Goal: Contribute content: Contribute content

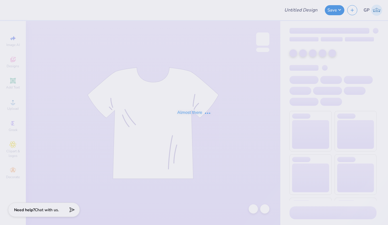
type input "Lehigh University : Chloe Lee"
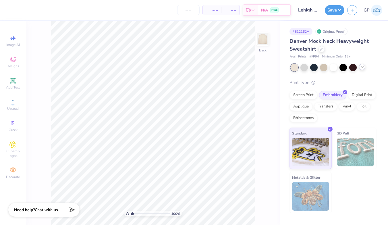
click at [362, 69] on icon at bounding box center [362, 67] width 5 height 5
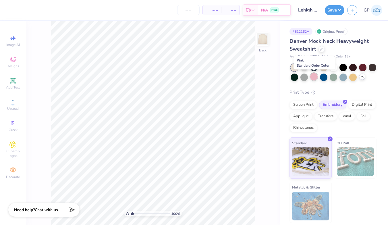
click at [313, 78] on div at bounding box center [313, 76] width 7 height 7
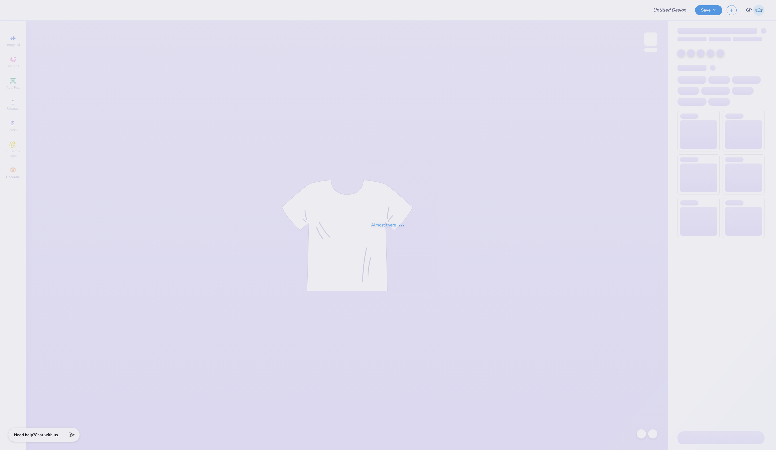
type input "Lehigh University : Chloe Lee"
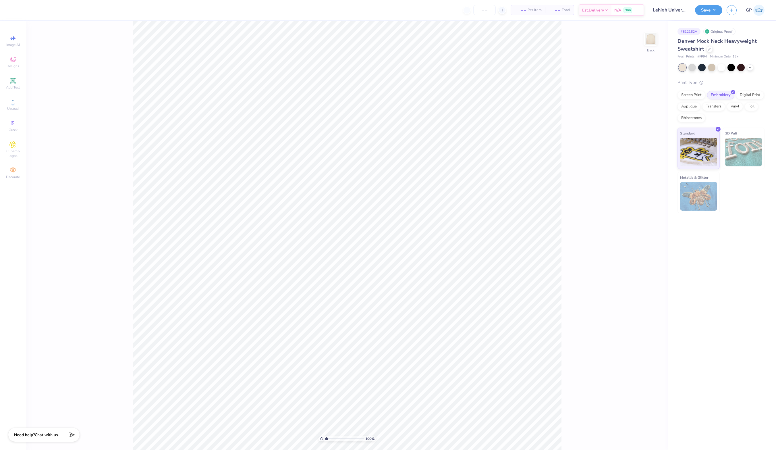
click at [754, 69] on div at bounding box center [722, 67] width 86 height 7
click at [752, 68] on icon at bounding box center [750, 67] width 5 height 5
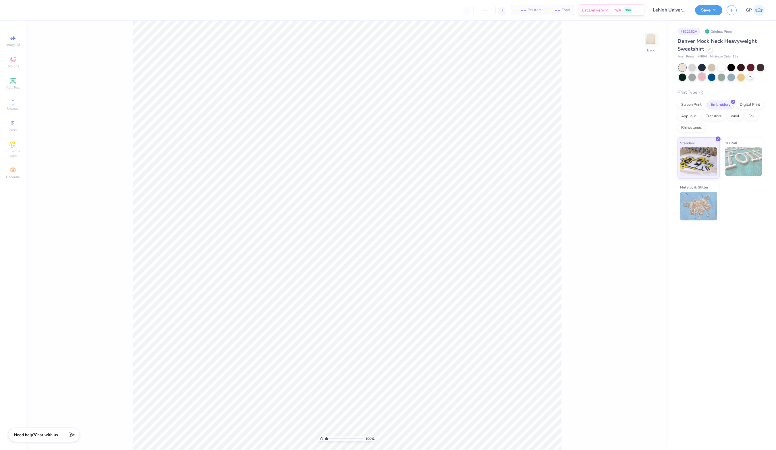
click at [703, 78] on div at bounding box center [701, 76] width 7 height 7
click at [655, 47] on img at bounding box center [650, 39] width 23 height 23
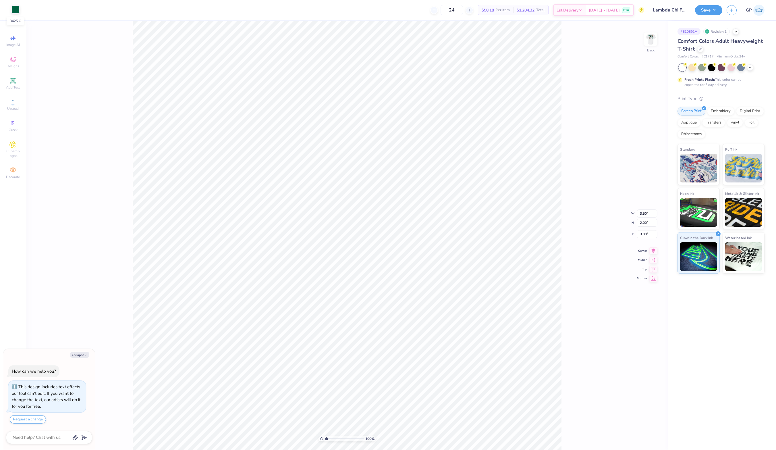
click at [16, 9] on div at bounding box center [15, 9] width 8 height 8
type textarea "x"
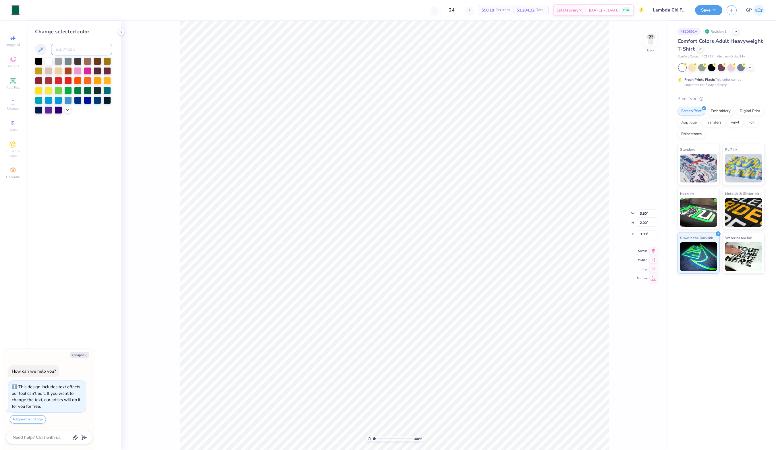
click at [87, 52] on input at bounding box center [81, 49] width 61 height 11
type input "7484"
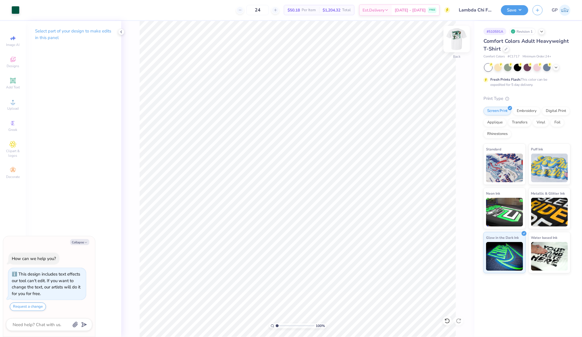
click at [457, 42] on img at bounding box center [456, 39] width 23 height 23
click at [13, 107] on span "Upload" at bounding box center [12, 108] width 11 height 5
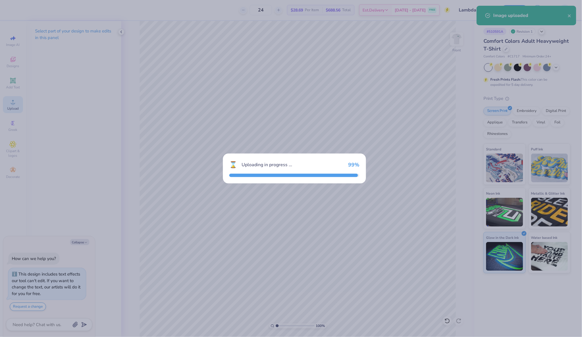
type textarea "x"
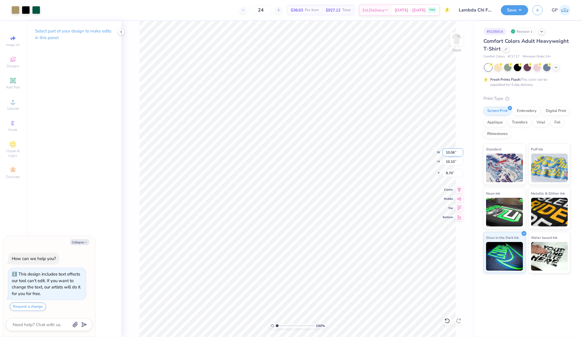
click at [448, 153] on input "10.06" at bounding box center [453, 153] width 21 height 8
type input "12"
type textarea "x"
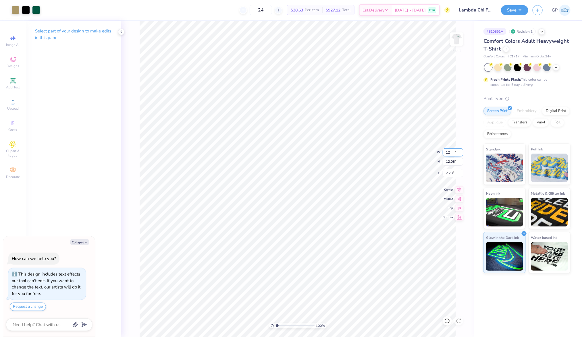
type input "12.00"
type input "12.05"
type input "7.73"
type textarea "x"
click at [450, 175] on input "2.30" at bounding box center [453, 173] width 21 height 8
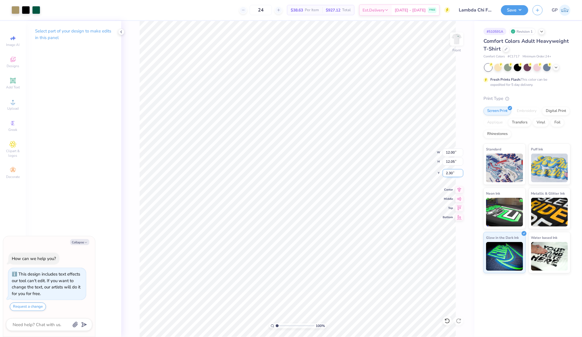
click at [450, 175] on input "2.30" at bounding box center [453, 173] width 21 height 8
type input "3"
type textarea "x"
type input "3.00"
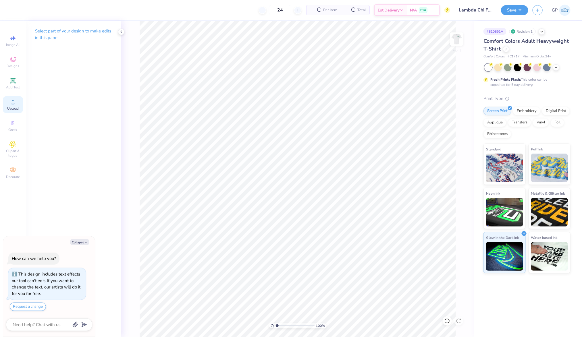
click at [19, 107] on div "Upload" at bounding box center [13, 104] width 20 height 17
click at [12, 104] on circle at bounding box center [12, 103] width 3 height 3
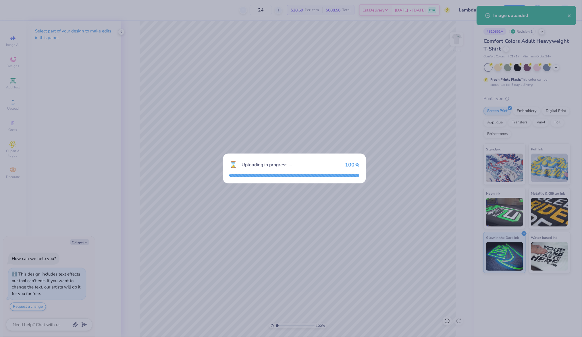
type textarea "x"
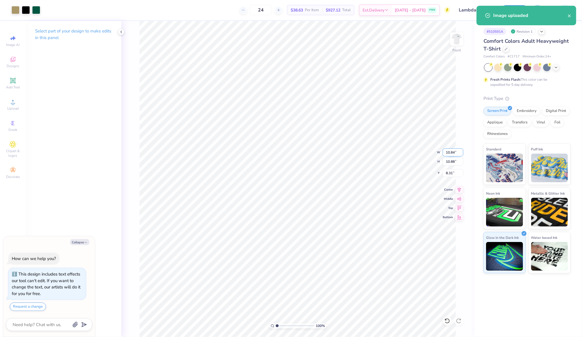
click at [458, 152] on input "10.84" at bounding box center [453, 153] width 21 height 8
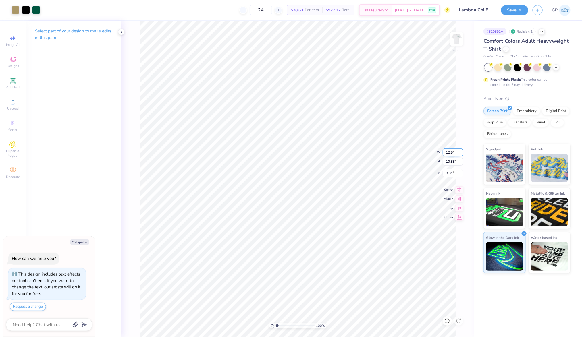
type input "12.5"
type textarea "x"
type input "12.50"
type input "12.55"
click at [451, 173] on input "7.48" at bounding box center [453, 173] width 21 height 8
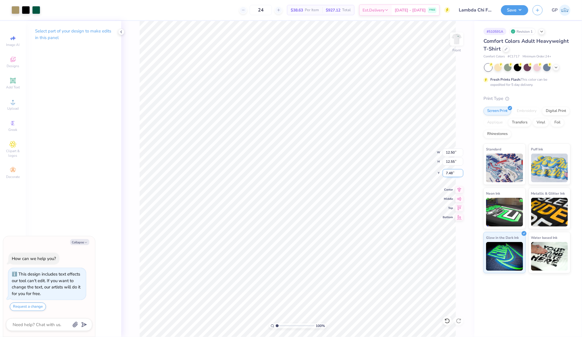
click at [451, 173] on input "7.48" at bounding box center [453, 173] width 21 height 8
type input "3"
type textarea "x"
type input "3.00"
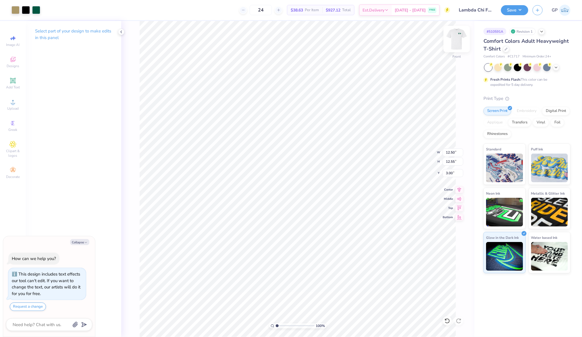
click at [452, 35] on img at bounding box center [456, 39] width 23 height 23
click at [457, 41] on img at bounding box center [456, 39] width 23 height 23
click at [516, 7] on button "Save" at bounding box center [514, 9] width 27 height 10
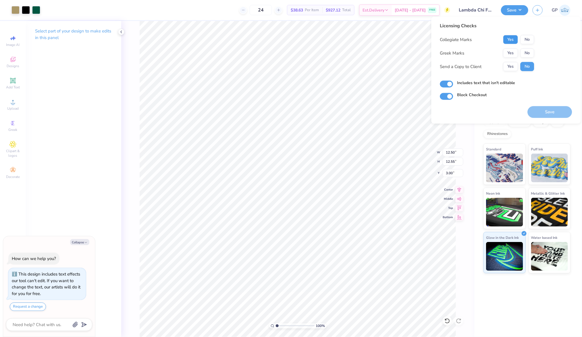
click at [508, 37] on button "Yes" at bounding box center [510, 39] width 15 height 9
click at [510, 49] on button "Yes" at bounding box center [510, 53] width 15 height 9
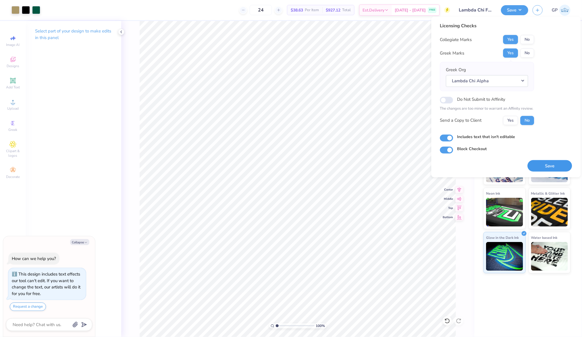
click at [556, 164] on button "Save" at bounding box center [550, 166] width 45 height 12
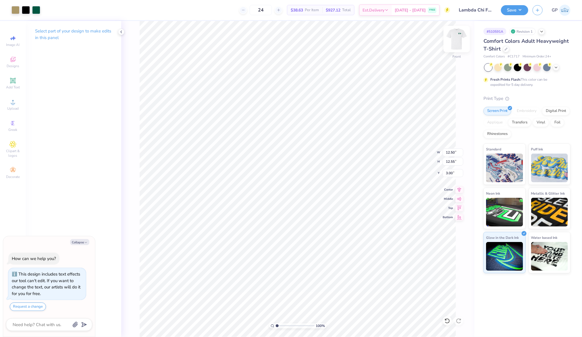
click at [452, 42] on img at bounding box center [456, 39] width 23 height 23
click at [12, 106] on span "Upload" at bounding box center [12, 108] width 11 height 5
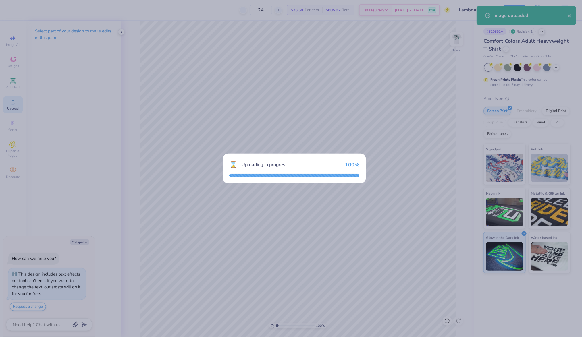
type textarea "x"
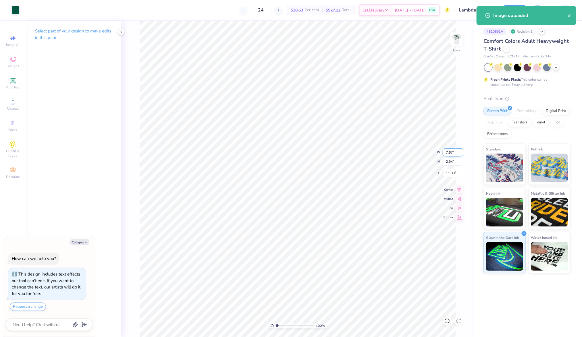
click at [448, 149] on input "7.67" at bounding box center [453, 153] width 21 height 8
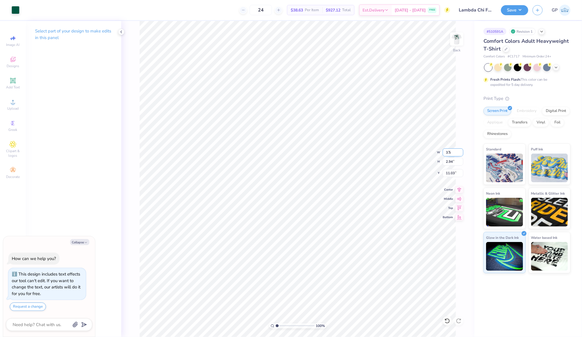
type input "3.5"
type textarea "x"
type input "3.50"
type input "1.34"
click at [455, 176] on input "11.83" at bounding box center [453, 173] width 21 height 8
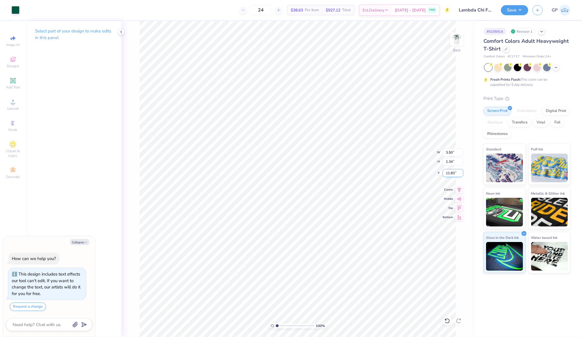
click at [455, 176] on input "11.83" at bounding box center [453, 173] width 21 height 8
type input "3"
type textarea "x"
type input "3.00"
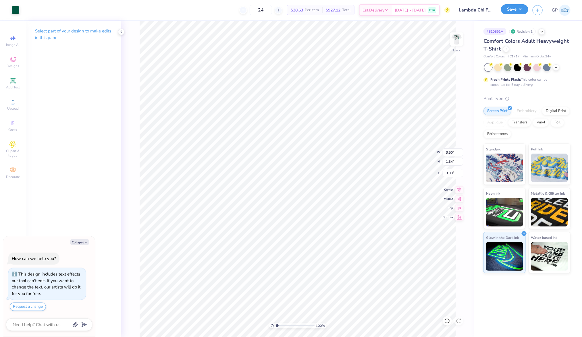
click at [505, 11] on button "Save" at bounding box center [514, 9] width 27 height 10
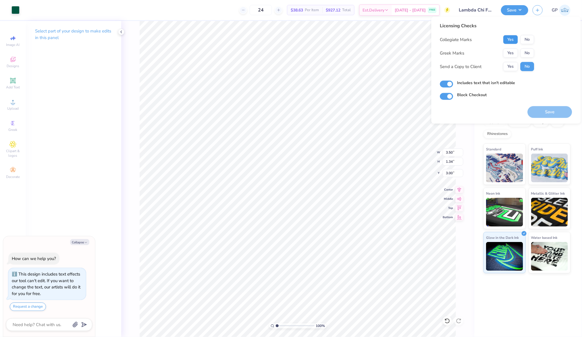
click at [517, 38] on button "Yes" at bounding box center [510, 39] width 15 height 9
click at [513, 55] on button "Yes" at bounding box center [510, 53] width 15 height 9
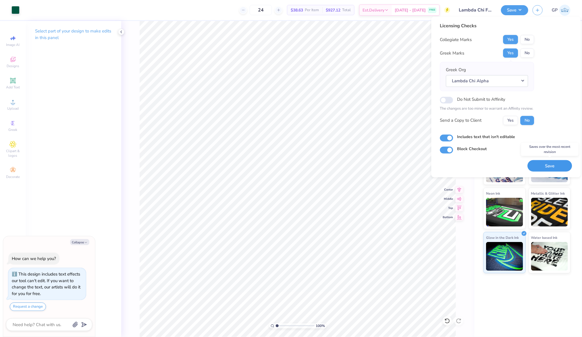
click at [547, 164] on button "Save" at bounding box center [550, 166] width 45 height 12
type textarea "x"
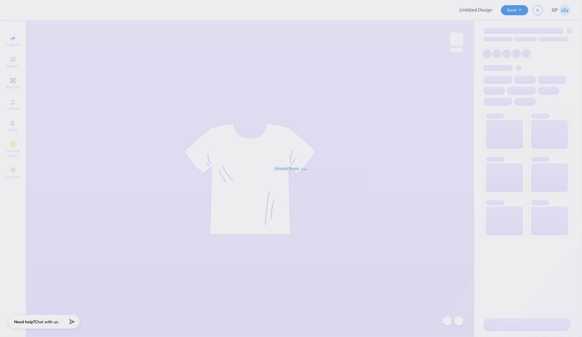
type input "[PERSON_NAME] : [GEOGRAPHIC_DATA][US_STATE]"
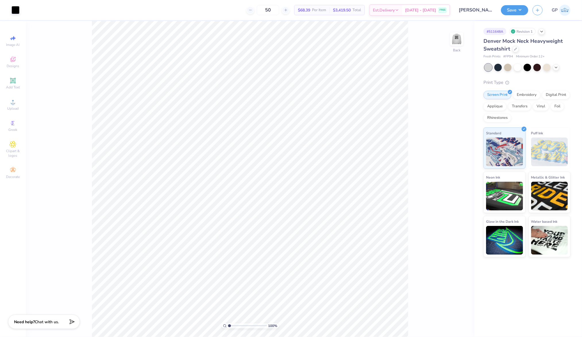
click at [559, 70] on div at bounding box center [528, 67] width 86 height 7
click at [558, 68] on icon at bounding box center [556, 67] width 5 height 5
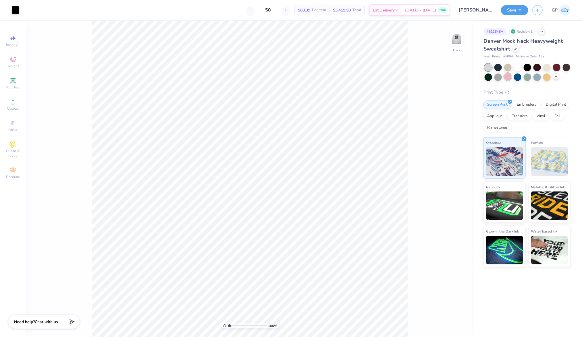
click at [509, 79] on div at bounding box center [507, 76] width 7 height 7
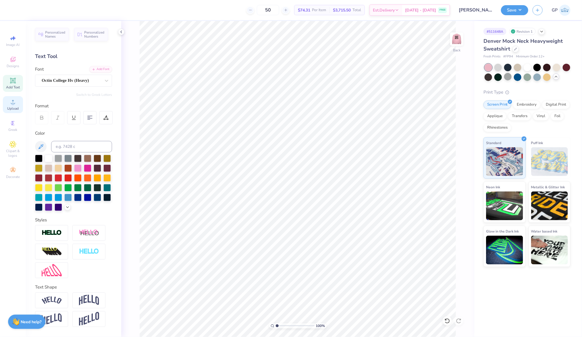
click at [16, 105] on icon at bounding box center [12, 102] width 7 height 7
click at [454, 153] on input "11.56" at bounding box center [453, 153] width 21 height 8
type input "12.00"
type input "5.70"
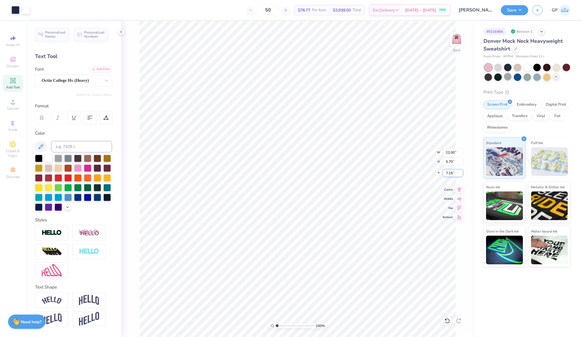
click at [451, 176] on input "7.15" at bounding box center [453, 173] width 21 height 8
click at [455, 176] on input "3.00" at bounding box center [453, 173] width 21 height 8
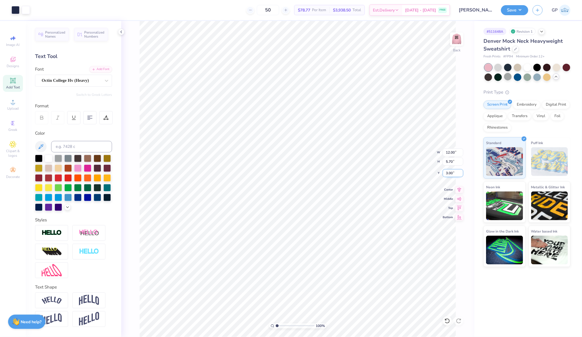
click at [455, 176] on input "3.00" at bounding box center [453, 173] width 21 height 8
click at [452, 174] on input "2.00" at bounding box center [453, 173] width 21 height 8
type input "3.00"
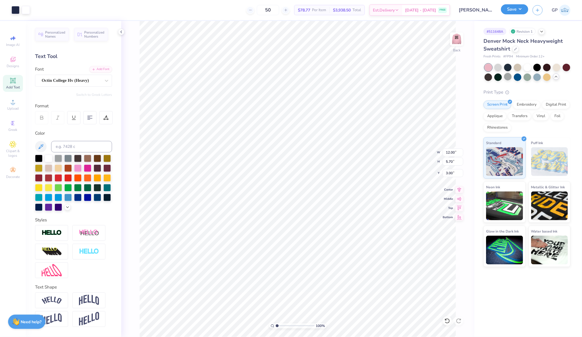
click at [515, 11] on button "Save" at bounding box center [514, 9] width 27 height 10
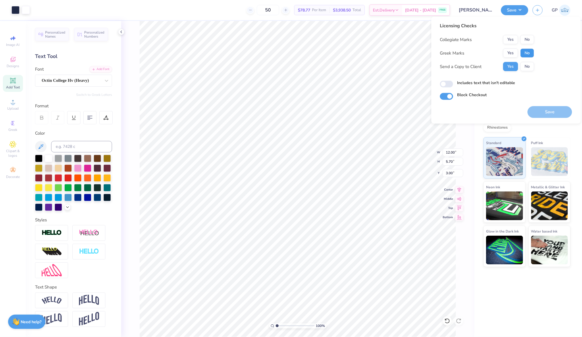
click at [527, 53] on button "No" at bounding box center [528, 53] width 14 height 9
click at [529, 38] on button "No" at bounding box center [528, 39] width 14 height 9
click at [449, 83] on input "Includes text that isn't editable" at bounding box center [446, 84] width 13 height 7
checkbox input "true"
click at [554, 110] on button "Save" at bounding box center [550, 112] width 45 height 12
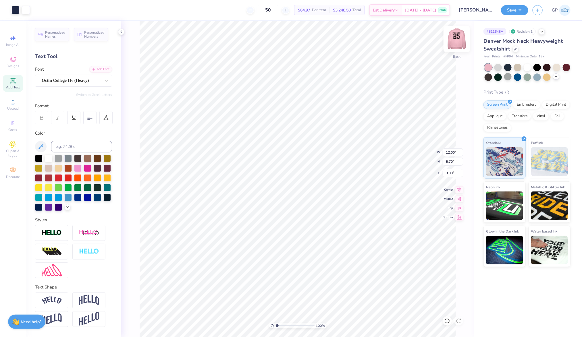
click at [456, 41] on img at bounding box center [456, 39] width 23 height 23
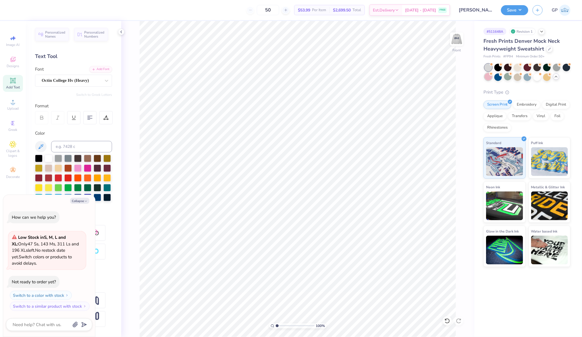
click at [490, 78] on div at bounding box center [488, 76] width 7 height 7
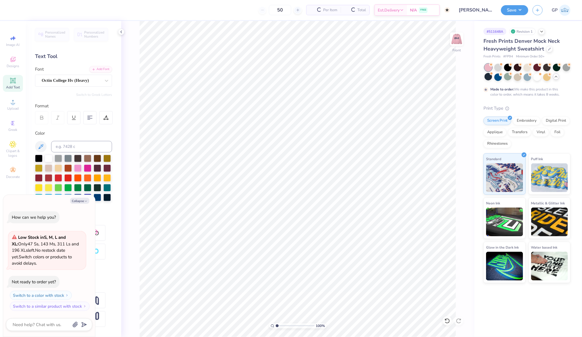
scroll to position [23, 0]
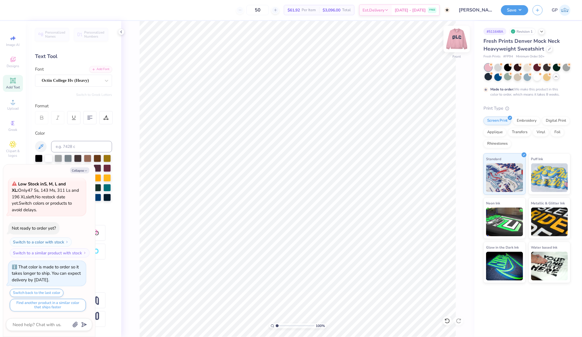
click at [457, 43] on img at bounding box center [456, 39] width 23 height 23
click at [512, 12] on button "Save" at bounding box center [514, 9] width 27 height 10
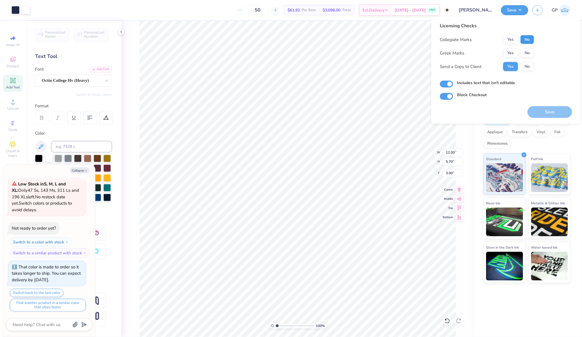
click at [526, 35] on button "No" at bounding box center [528, 39] width 14 height 9
click at [524, 56] on button "No" at bounding box center [528, 53] width 14 height 9
click at [540, 113] on button "Save" at bounding box center [550, 112] width 45 height 12
type textarea "x"
